Goal: Task Accomplishment & Management: Manage account settings

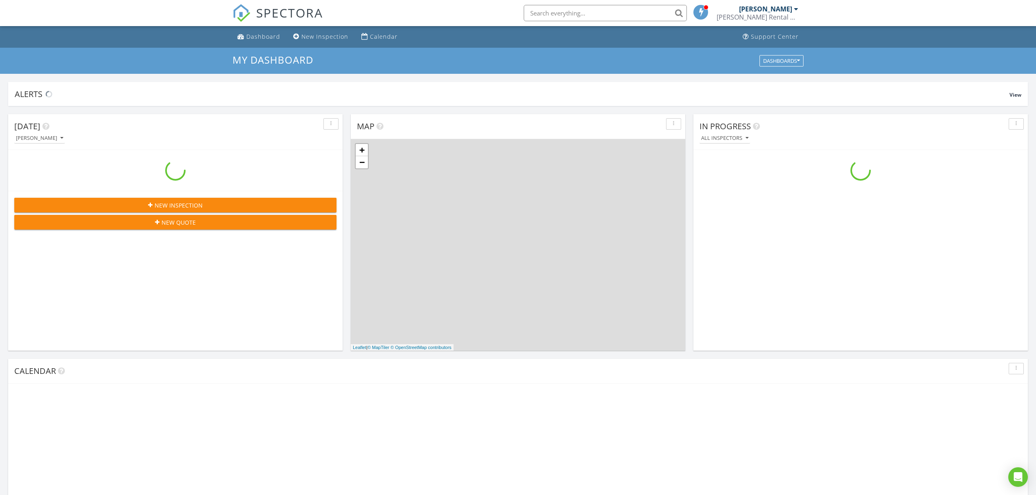
scroll to position [759, 1052]
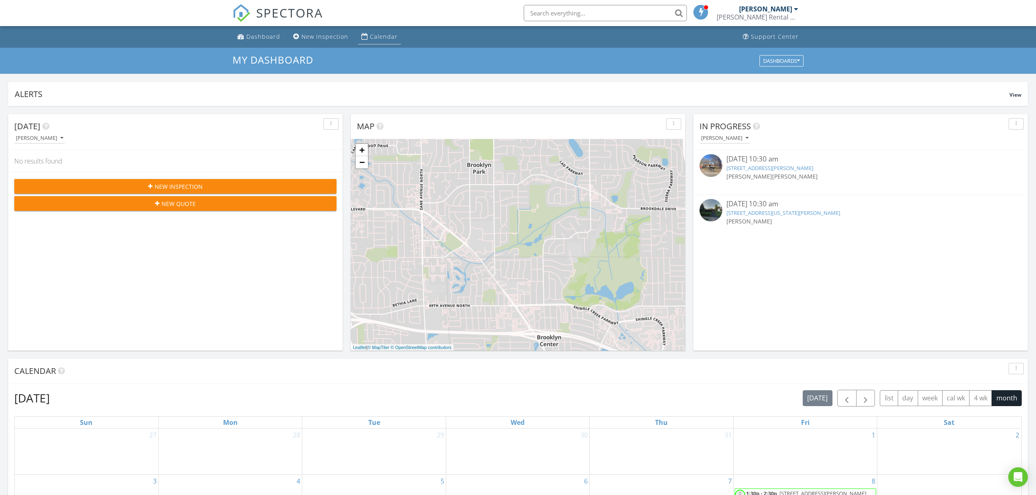
click at [387, 41] on link "Calendar" at bounding box center [379, 36] width 43 height 15
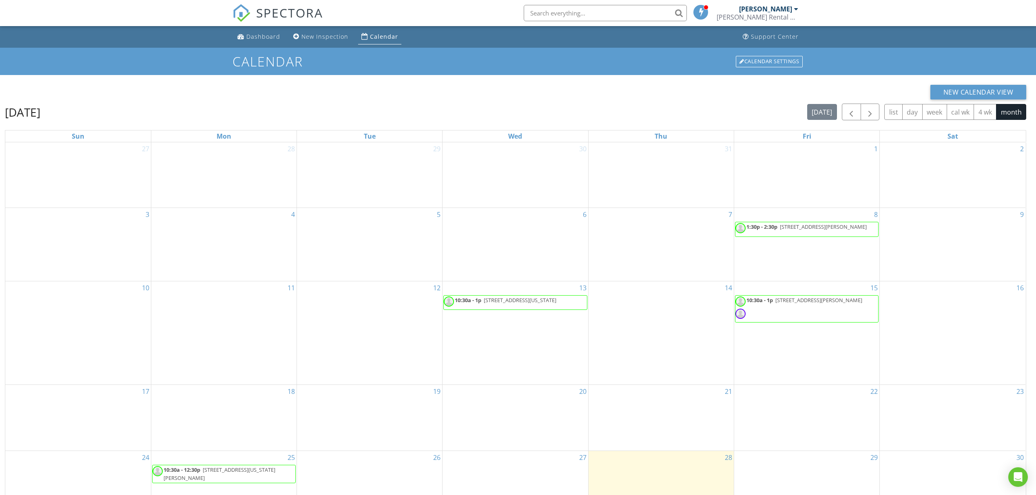
click at [538, 307] on span "10:30a - 1p 1153 Mississippi St NE, Minneapolis 55432" at bounding box center [501, 302] width 114 height 12
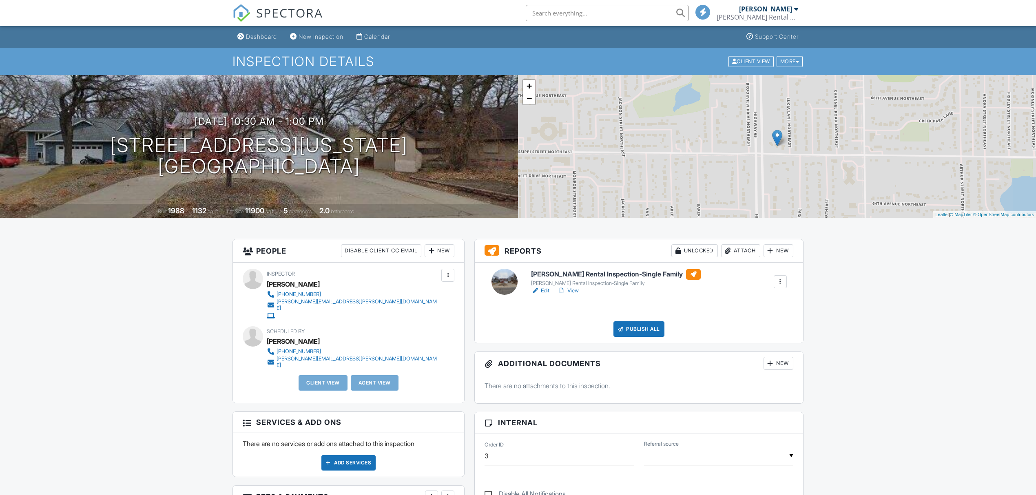
click at [780, 283] on div at bounding box center [780, 282] width 8 height 8
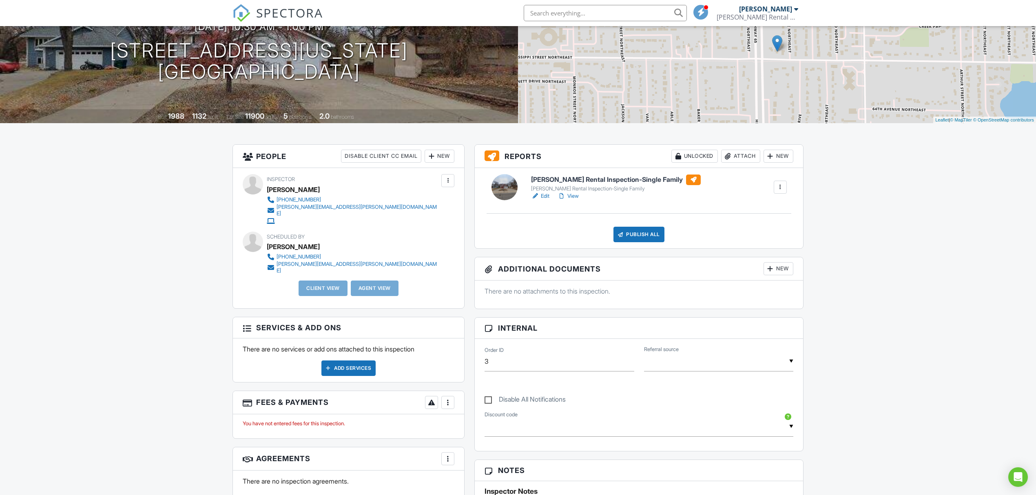
scroll to position [108, 0]
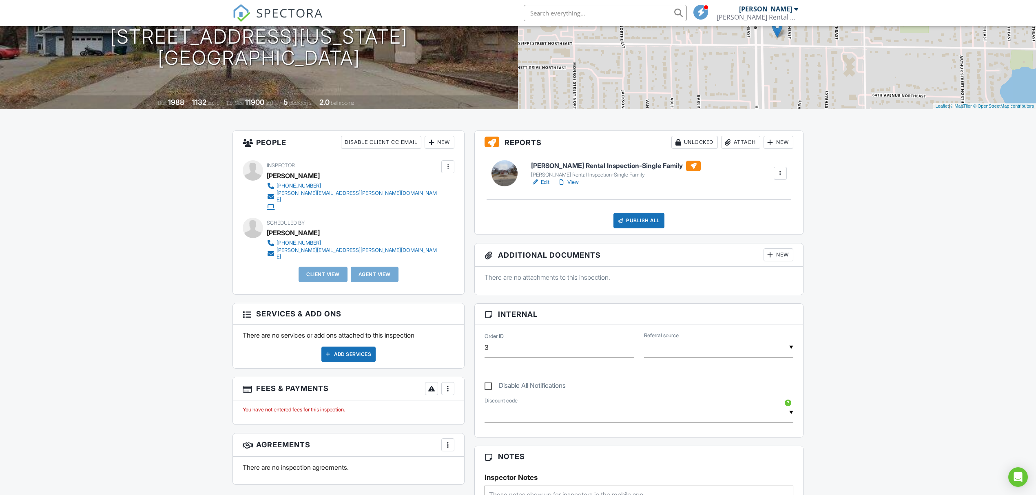
click at [686, 166] on div at bounding box center [693, 166] width 15 height 11
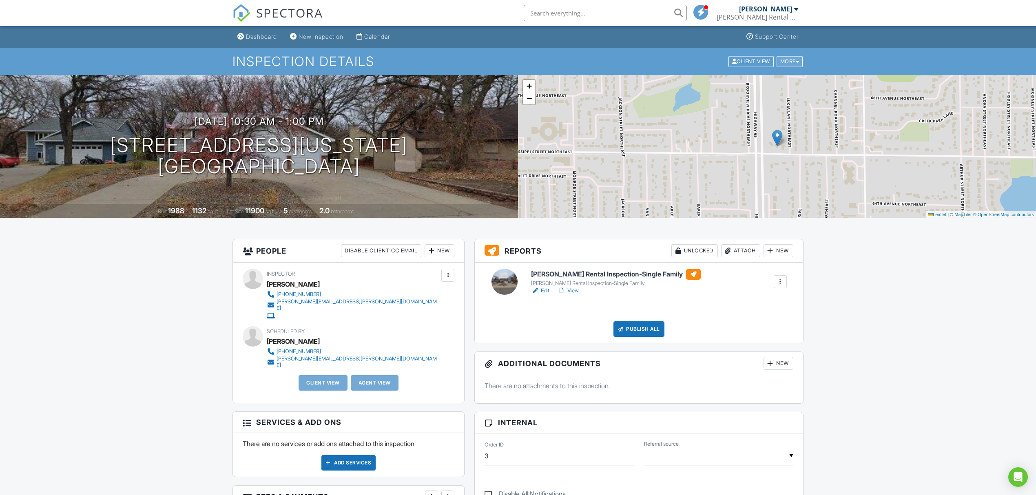
click at [791, 61] on div "More" at bounding box center [789, 61] width 27 height 11
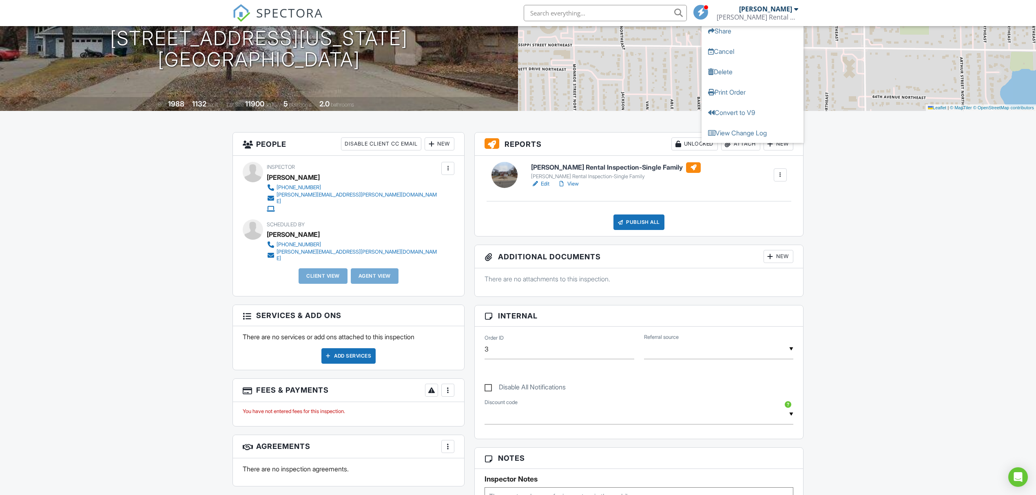
scroll to position [108, 0]
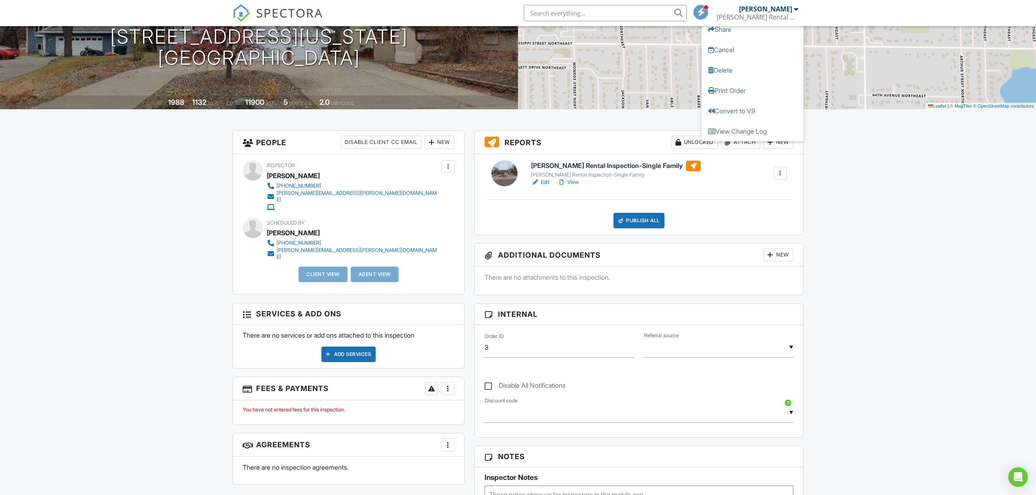
click at [859, 243] on div "Dashboard New Inspection Calendar Support Center Inspection Details Client View…" at bounding box center [518, 424] width 1036 height 1012
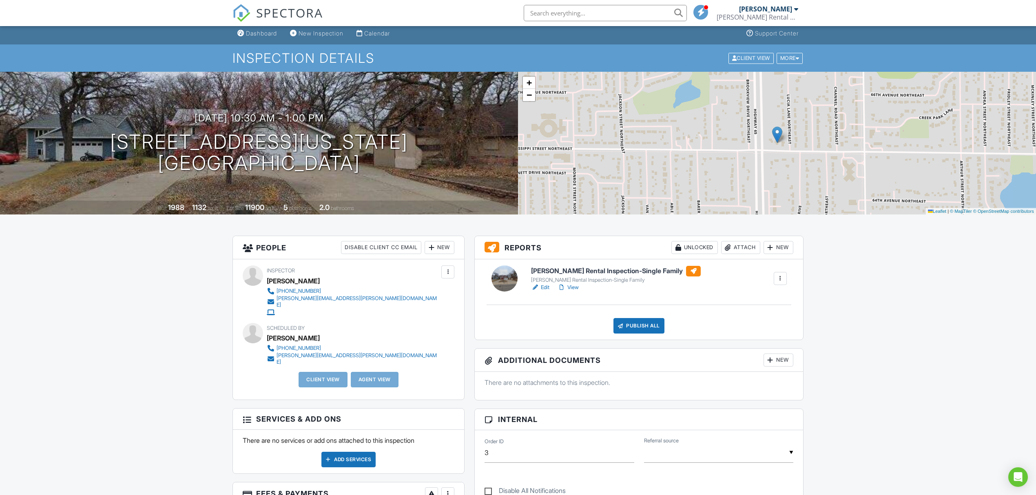
scroll to position [0, 0]
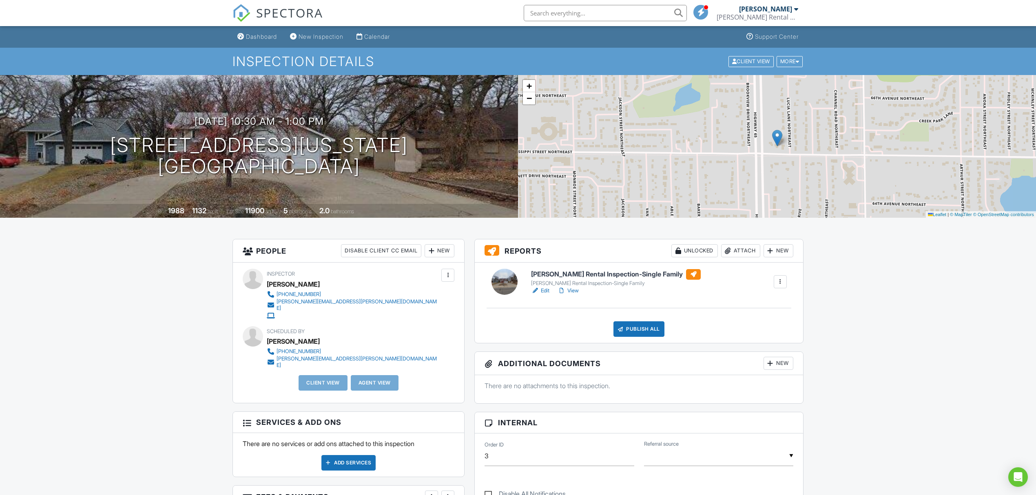
drag, startPoint x: 609, startPoint y: 248, endPoint x: 943, endPoint y: 259, distance: 334.9
click at [786, 285] on div at bounding box center [779, 281] width 13 height 13
click at [786, 277] on div at bounding box center [779, 281] width 13 height 13
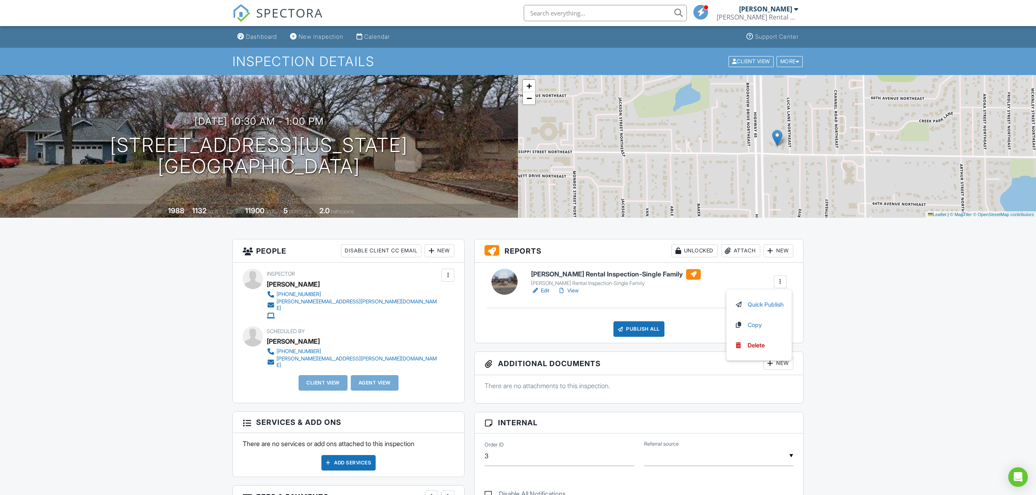
click at [713, 288] on div "Fridley Rental Inspection-Single Family Fridley Rental Inspection-Single Family…" at bounding box center [658, 282] width 265 height 26
click at [574, 289] on link "View" at bounding box center [567, 291] width 21 height 8
click at [783, 281] on div at bounding box center [780, 282] width 8 height 8
click at [777, 305] on link "Quick Publish" at bounding box center [758, 304] width 49 height 9
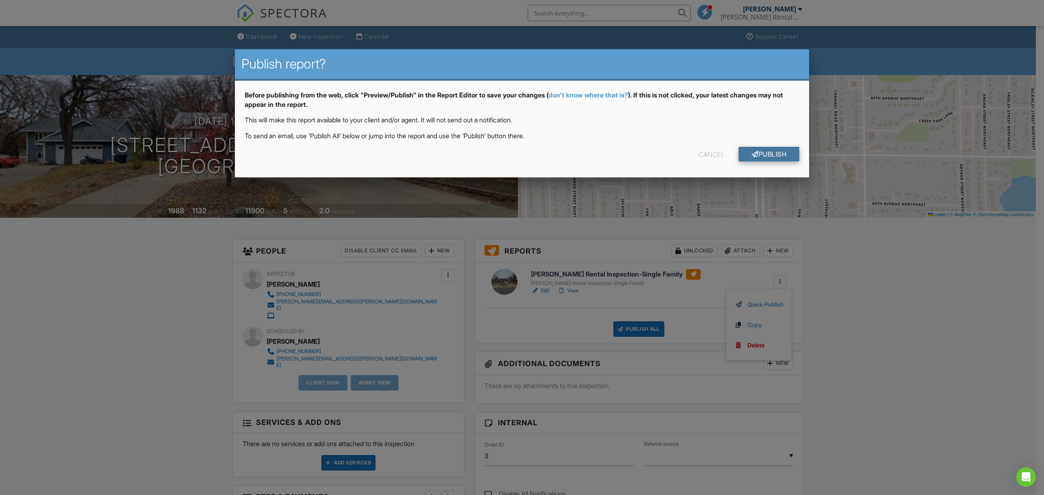
click at [778, 148] on link "Publish" at bounding box center [768, 154] width 61 height 15
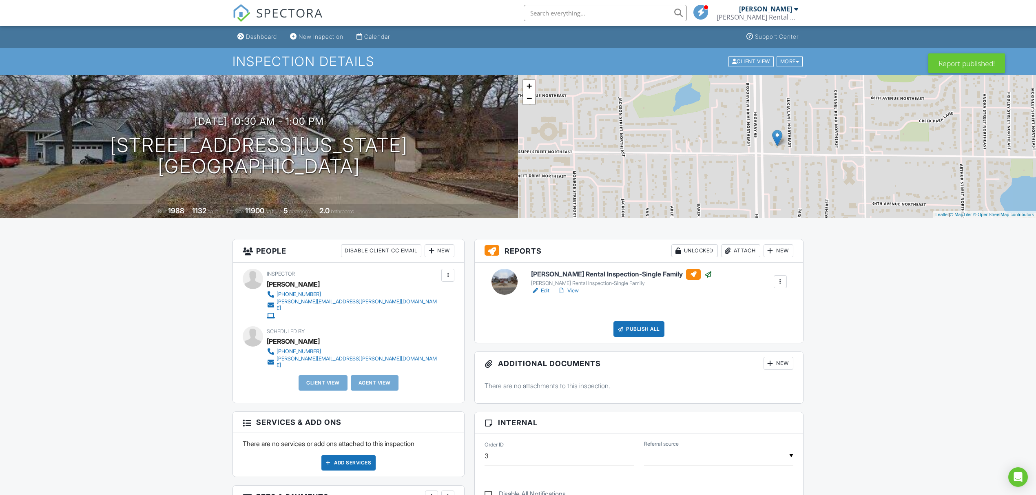
click at [780, 276] on div at bounding box center [779, 281] width 13 height 13
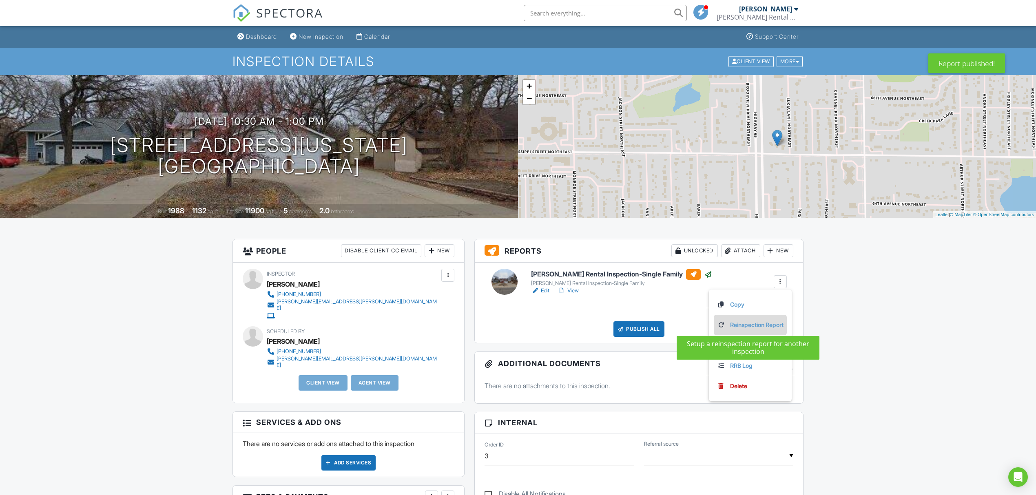
click at [771, 322] on link "Reinspection Report" at bounding box center [750, 324] width 66 height 9
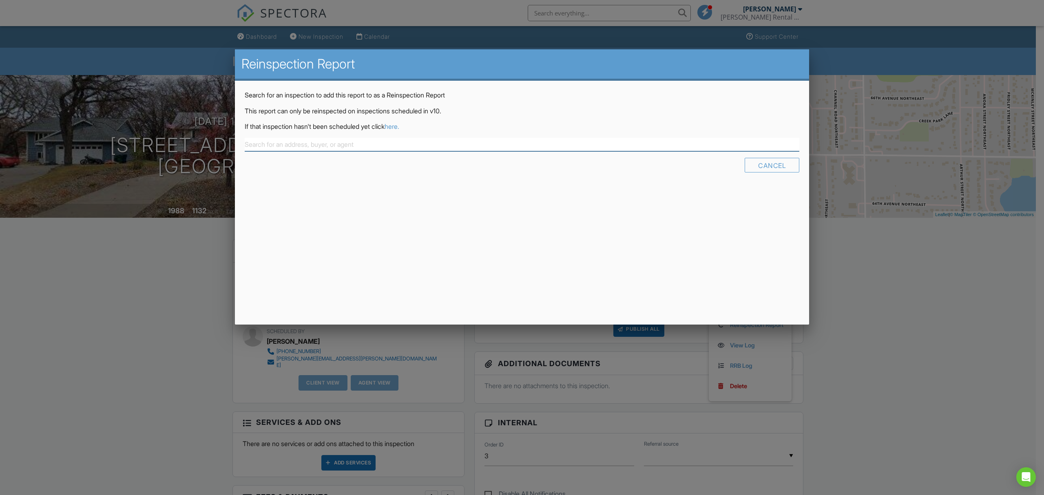
click at [457, 138] on input "text" at bounding box center [522, 144] width 554 height 13
click at [399, 125] on link "here." at bounding box center [391, 126] width 15 height 8
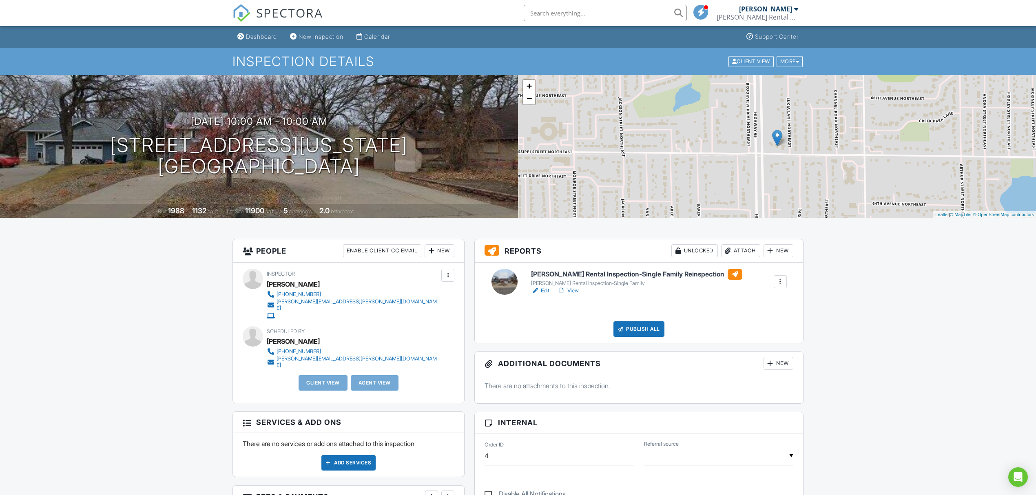
click at [576, 291] on link "View" at bounding box center [567, 291] width 21 height 8
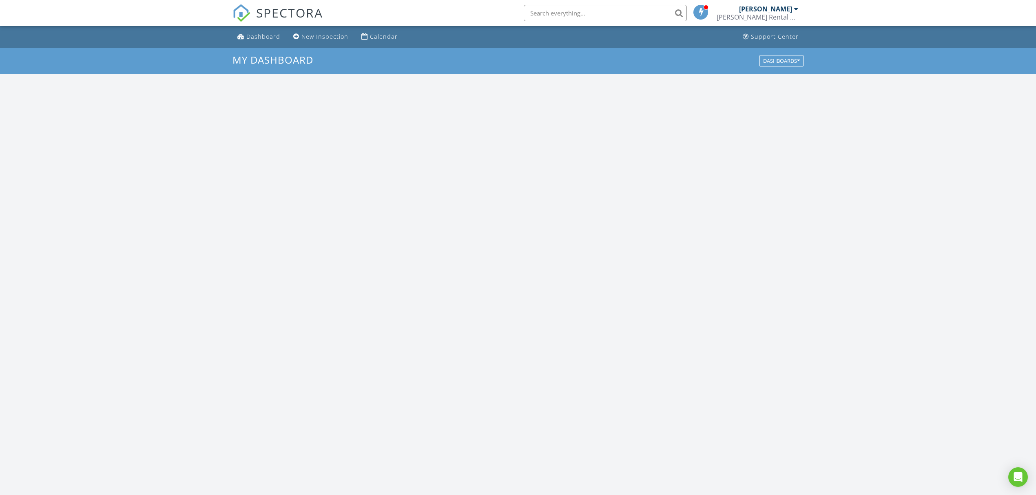
scroll to position [759, 1052]
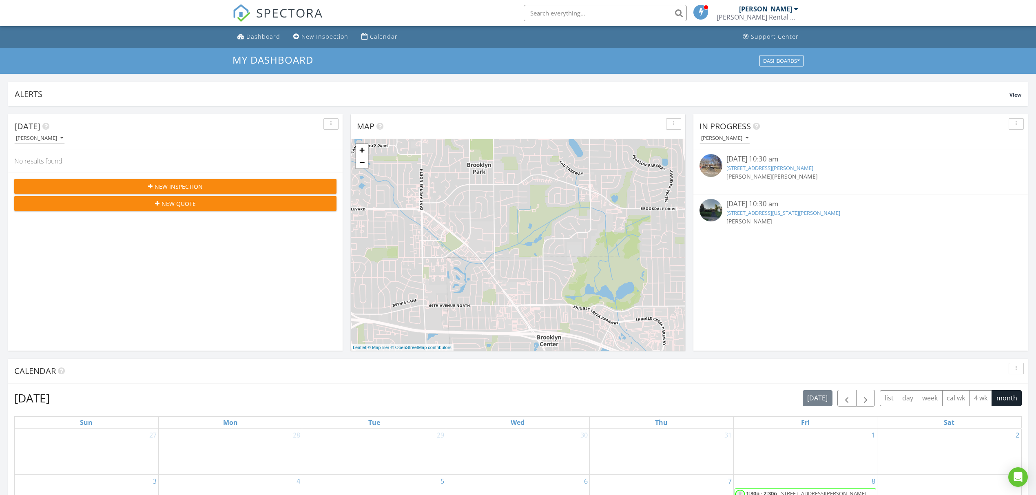
click at [800, 168] on link "[STREET_ADDRESS][PERSON_NAME]" at bounding box center [769, 167] width 87 height 7
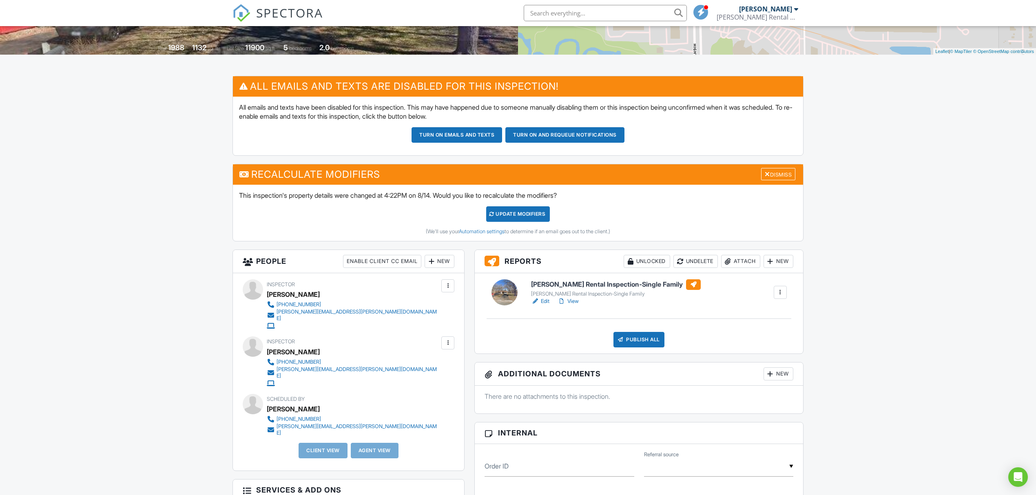
click at [445, 342] on div at bounding box center [448, 343] width 8 height 8
click at [424, 422] on li "Remove" at bounding box center [407, 429] width 83 height 20
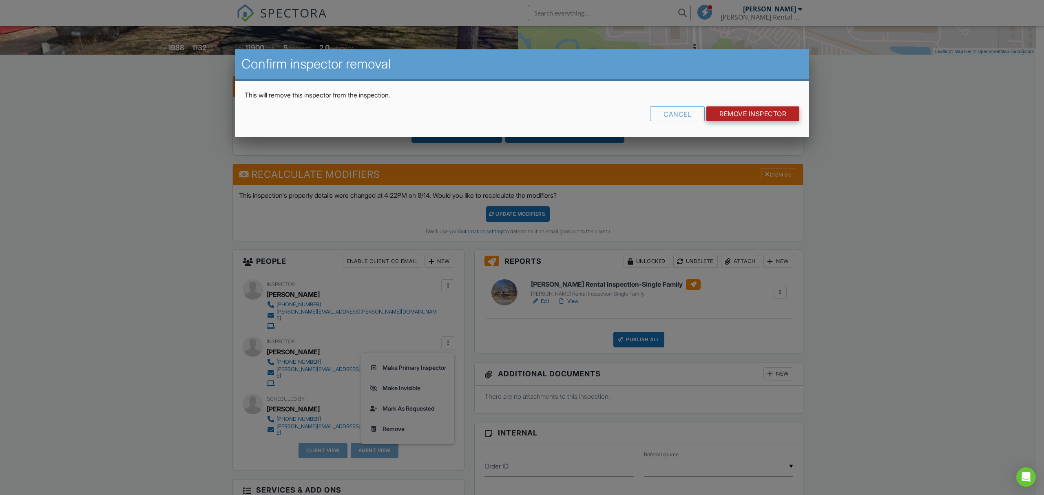
click at [731, 113] on input "Remove Inspector" at bounding box center [752, 113] width 93 height 15
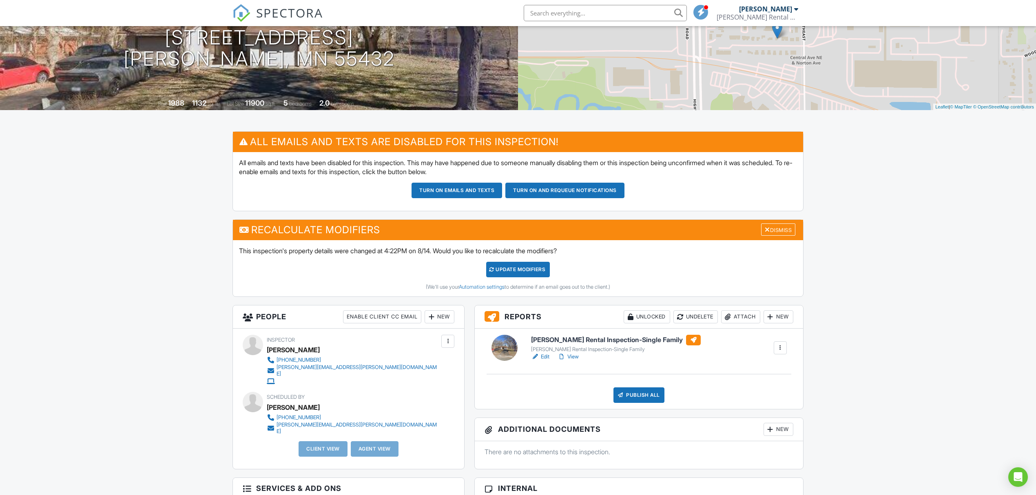
scroll to position [108, 0]
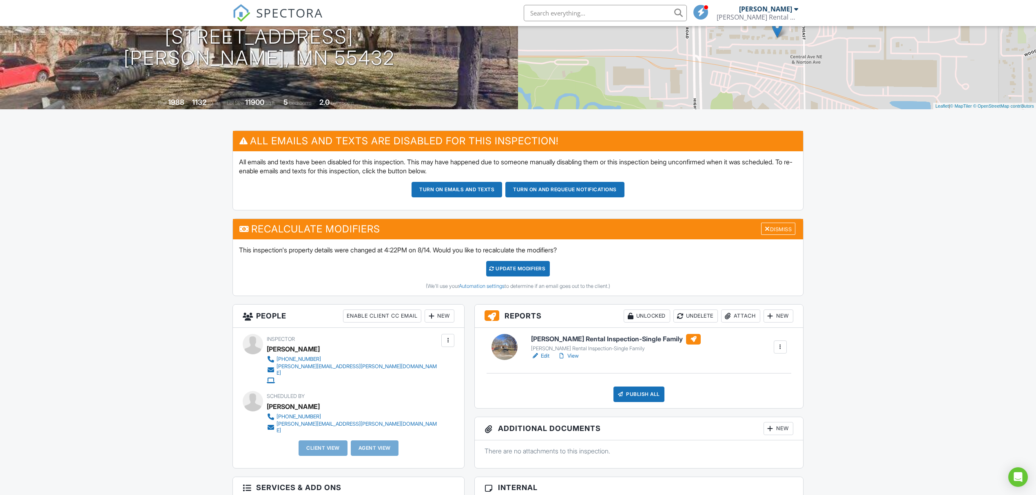
click at [517, 278] on div "UPDATE Modifiers (We'll use your Automation settings to determine if an email g…" at bounding box center [518, 275] width 558 height 29
click at [516, 271] on div "UPDATE Modifiers" at bounding box center [518, 268] width 64 height 15
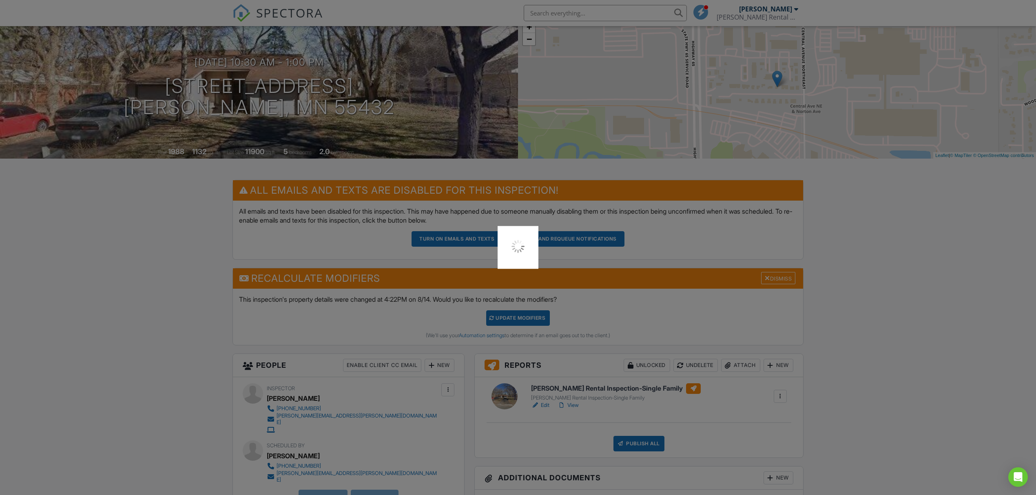
scroll to position [0, 0]
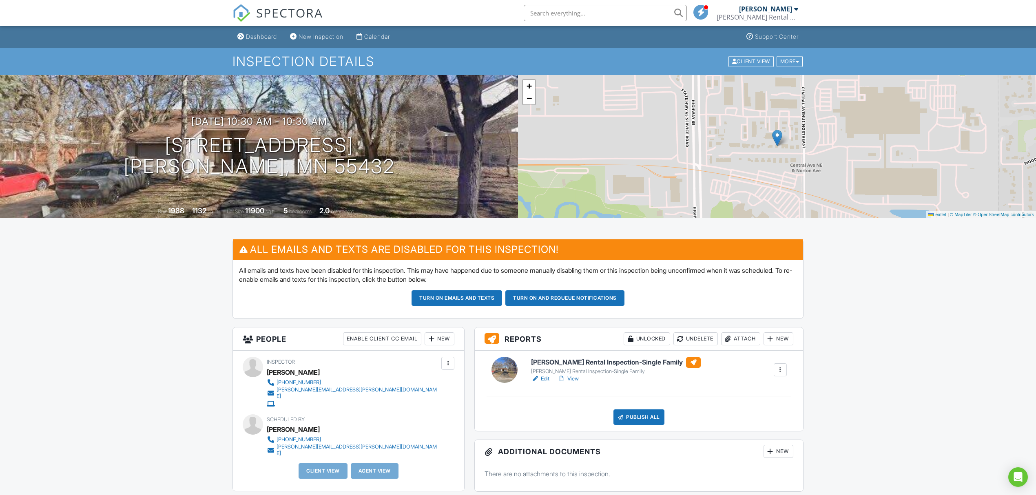
click at [633, 15] on input "text" at bounding box center [604, 13] width 163 height 16
click at [331, 33] on link "New Inspection" at bounding box center [317, 36] width 60 height 15
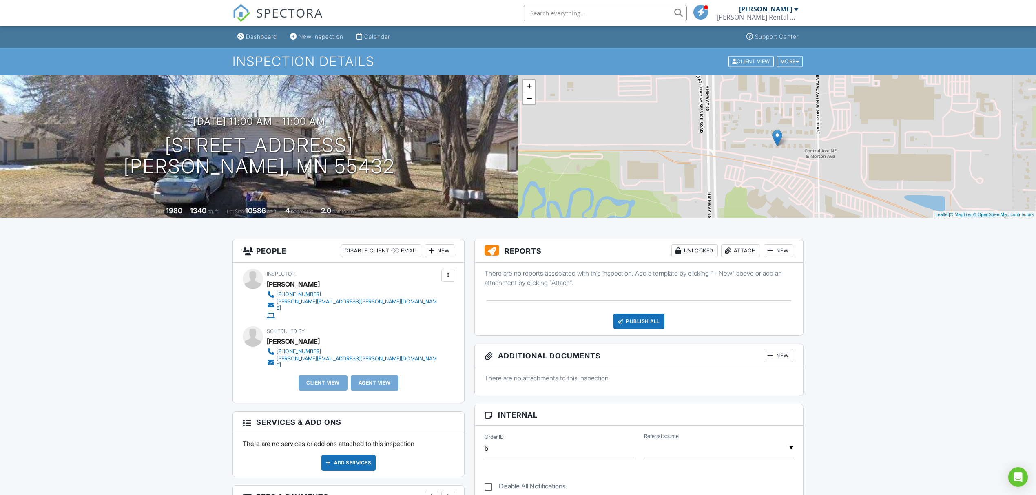
click at [770, 252] on div at bounding box center [770, 251] width 8 height 8
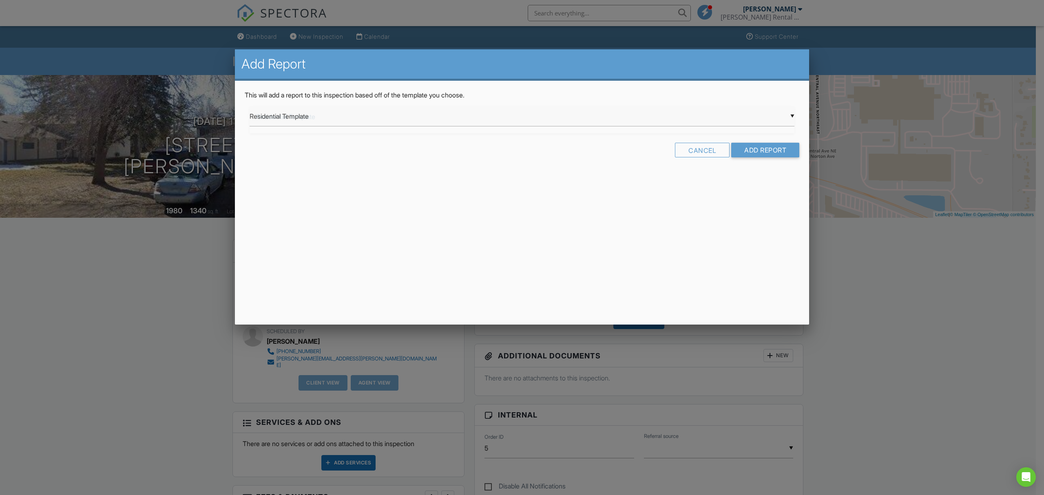
click at [548, 123] on div "▼ Residential Template Residential Template Room-by-Room Residential Template F…" at bounding box center [522, 116] width 545 height 20
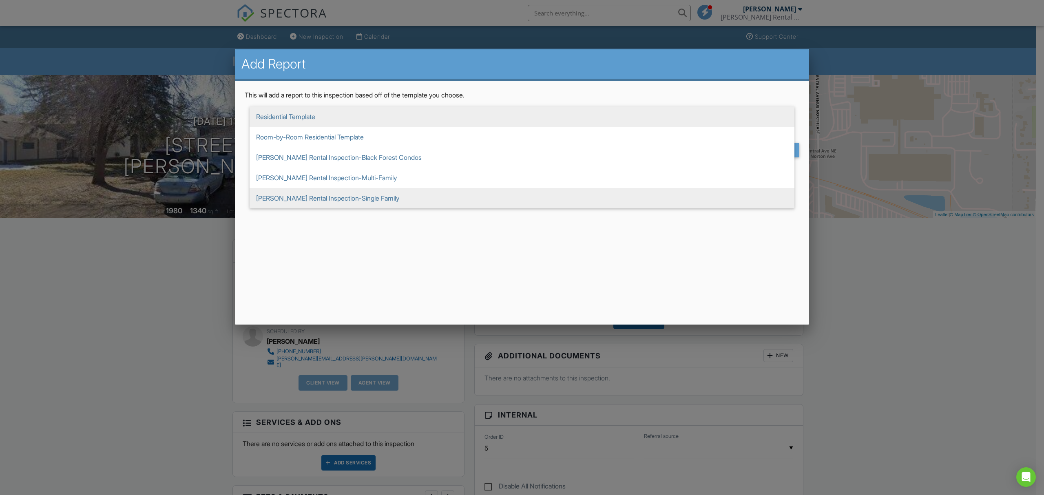
click at [476, 188] on span "[PERSON_NAME] Rental Inspection-Single Family" at bounding box center [522, 198] width 545 height 20
type input "[PERSON_NAME] Rental Inspection-Single Family"
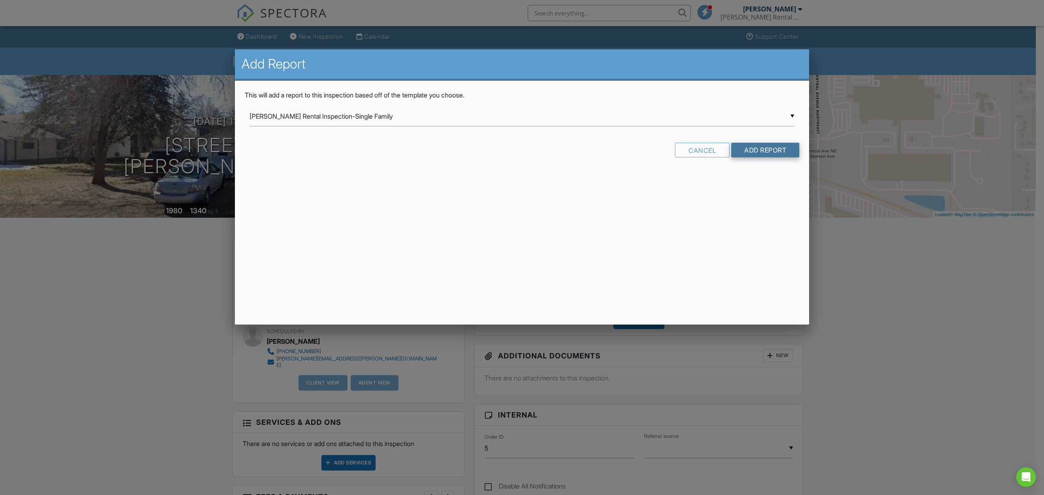
click at [774, 146] on input "Add Report" at bounding box center [765, 150] width 68 height 15
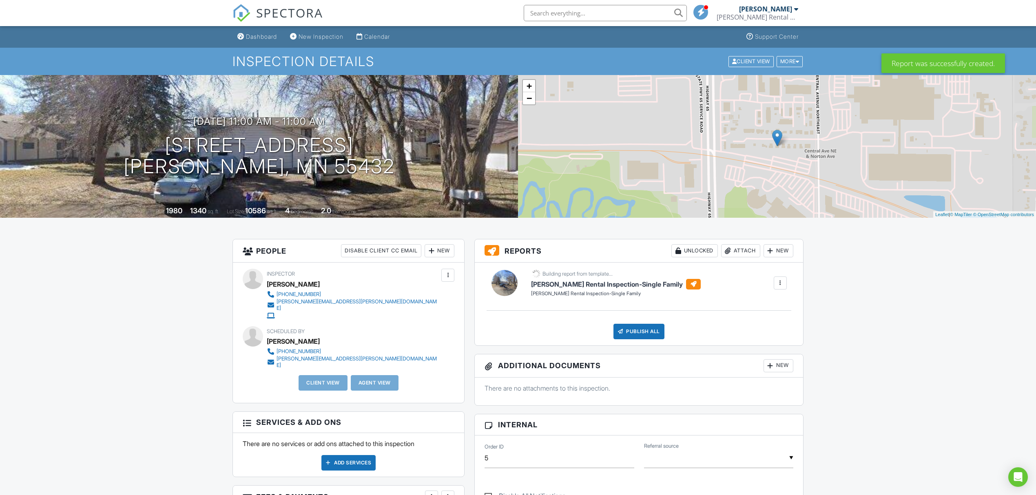
click at [773, 279] on div at bounding box center [779, 282] width 13 height 13
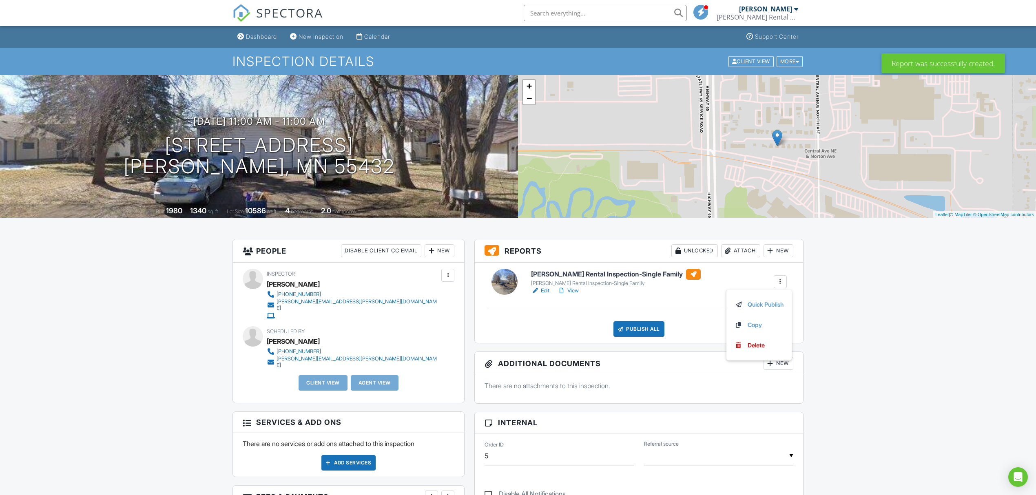
click at [540, 291] on link "Edit" at bounding box center [540, 291] width 18 height 8
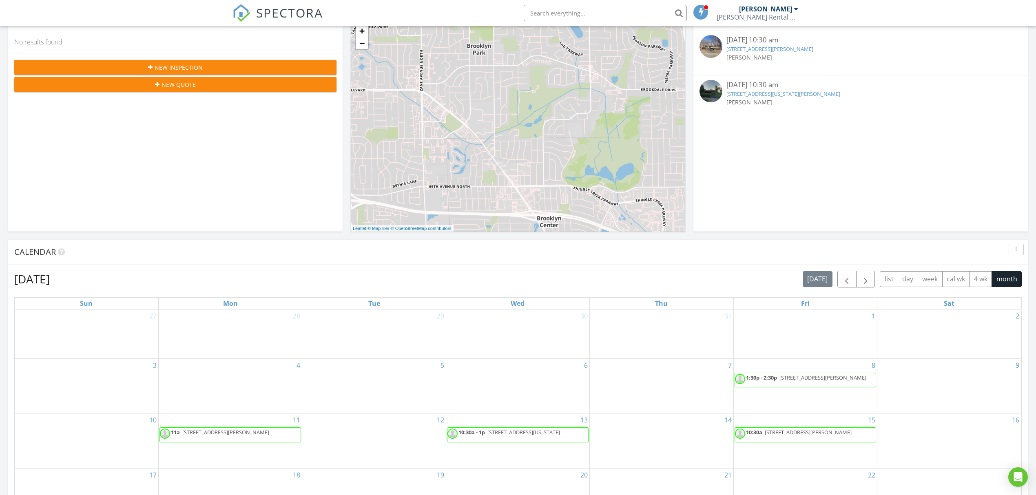
scroll to position [163, 0]
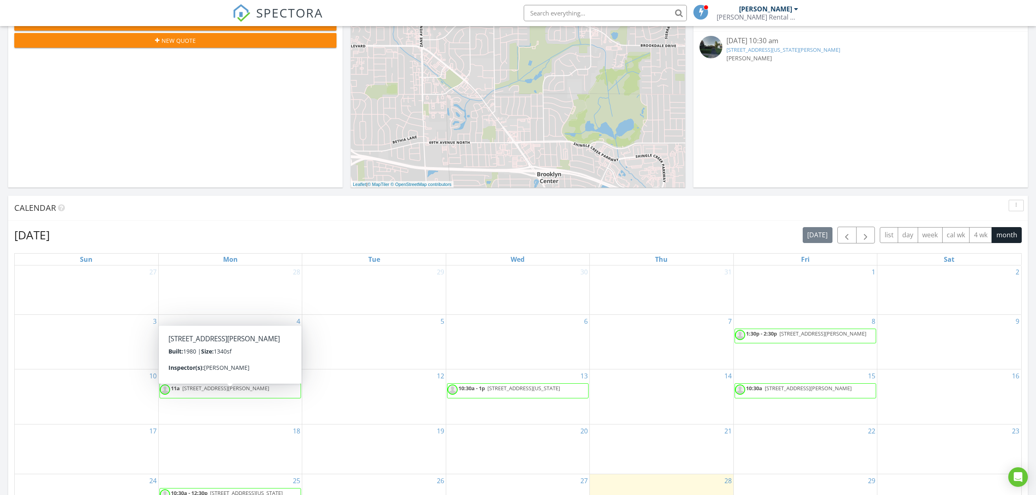
click at [255, 387] on span "1240 Norton Ave NE, Fridley 55432" at bounding box center [225, 387] width 87 height 7
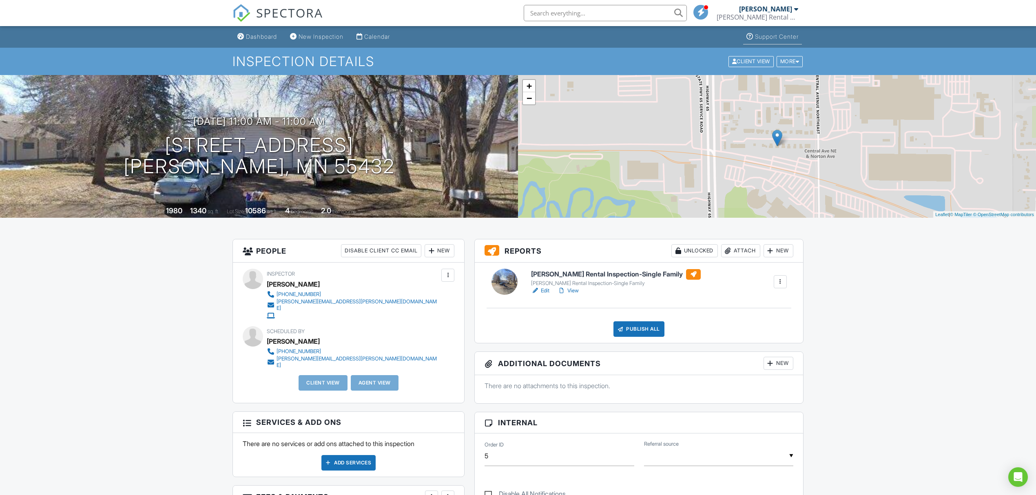
click at [776, 40] on div "Support Center" at bounding box center [777, 36] width 44 height 7
click at [537, 291] on div at bounding box center [535, 291] width 8 height 8
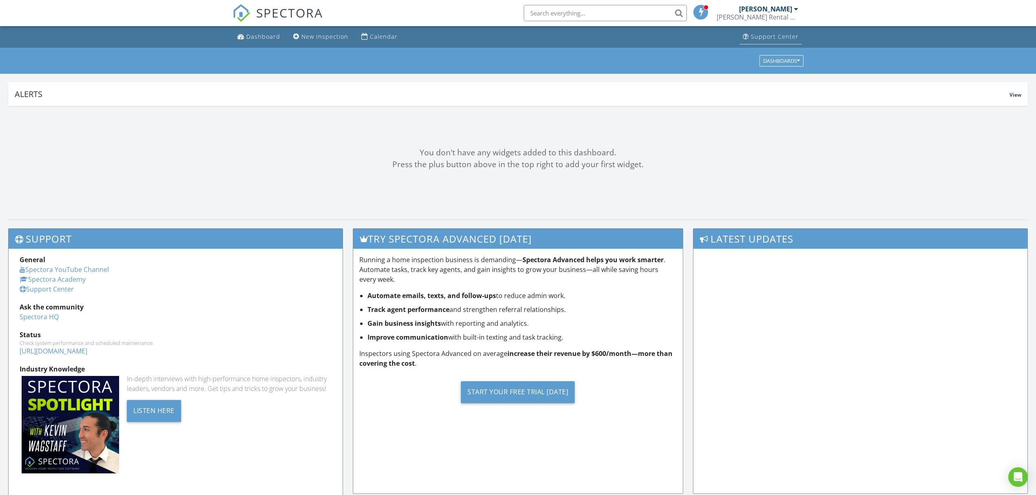
click at [779, 38] on div "Support Center" at bounding box center [775, 37] width 48 height 8
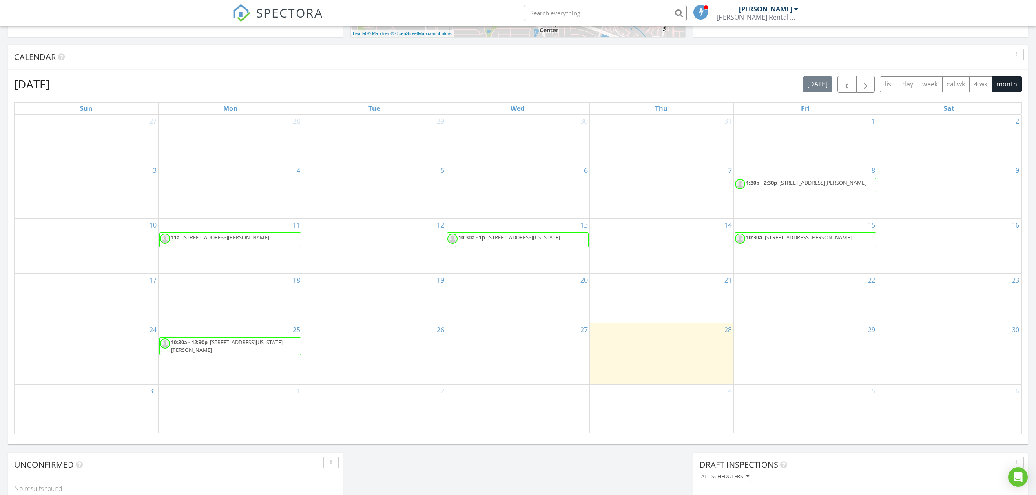
scroll to position [326, 0]
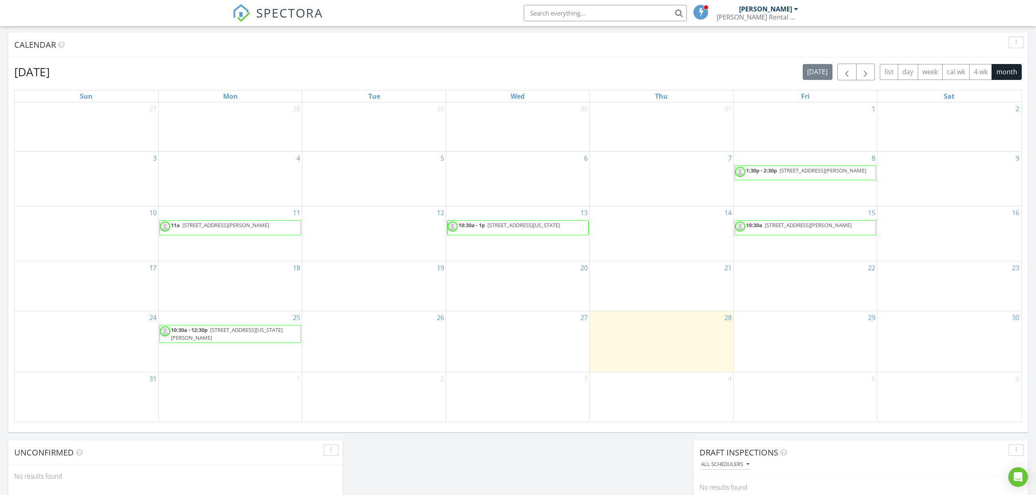
click at [260, 224] on span "[STREET_ADDRESS][PERSON_NAME]" at bounding box center [225, 224] width 87 height 7
